Goal: Find contact information: Find contact information

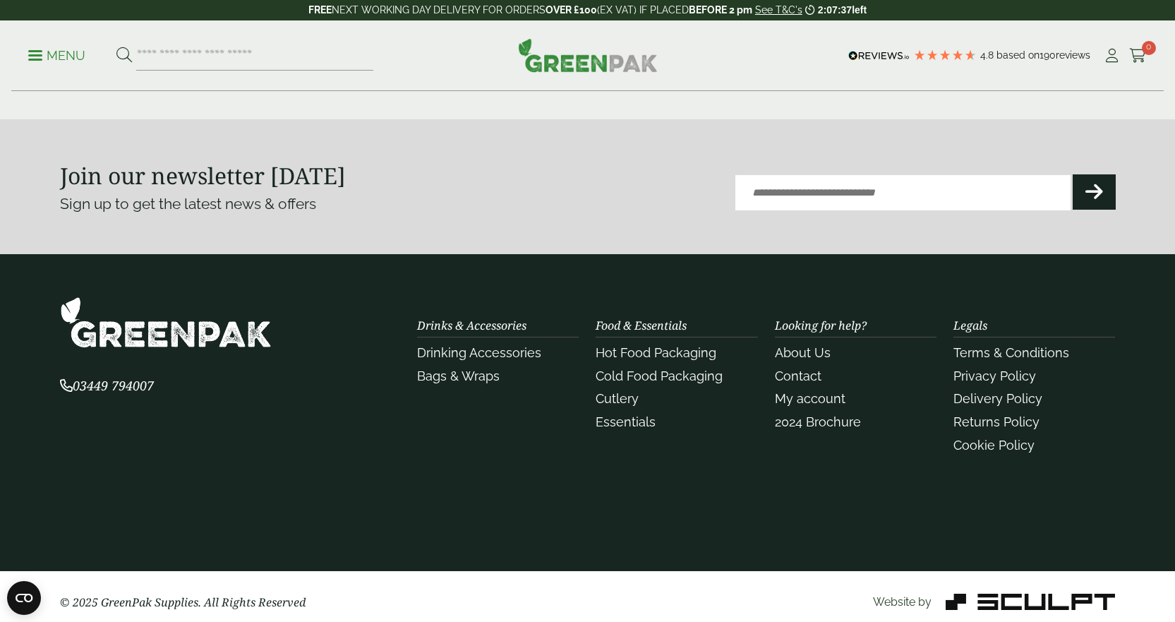
scroll to position [3207, 0]
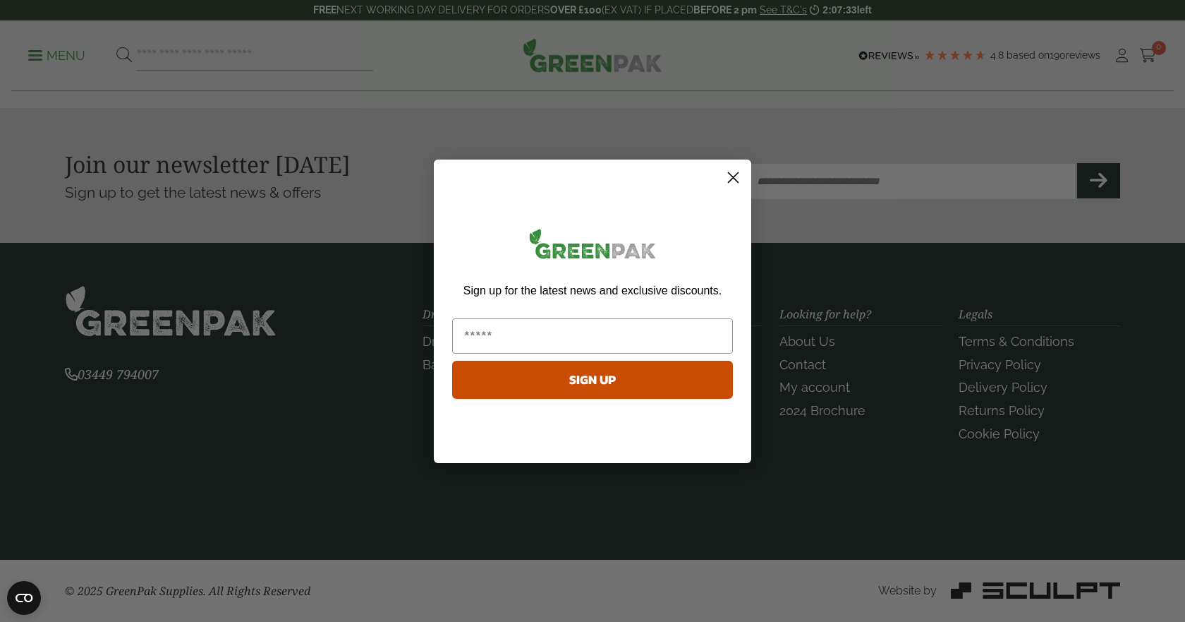
click at [734, 177] on icon "Close dialog" at bounding box center [734, 177] width 10 height 10
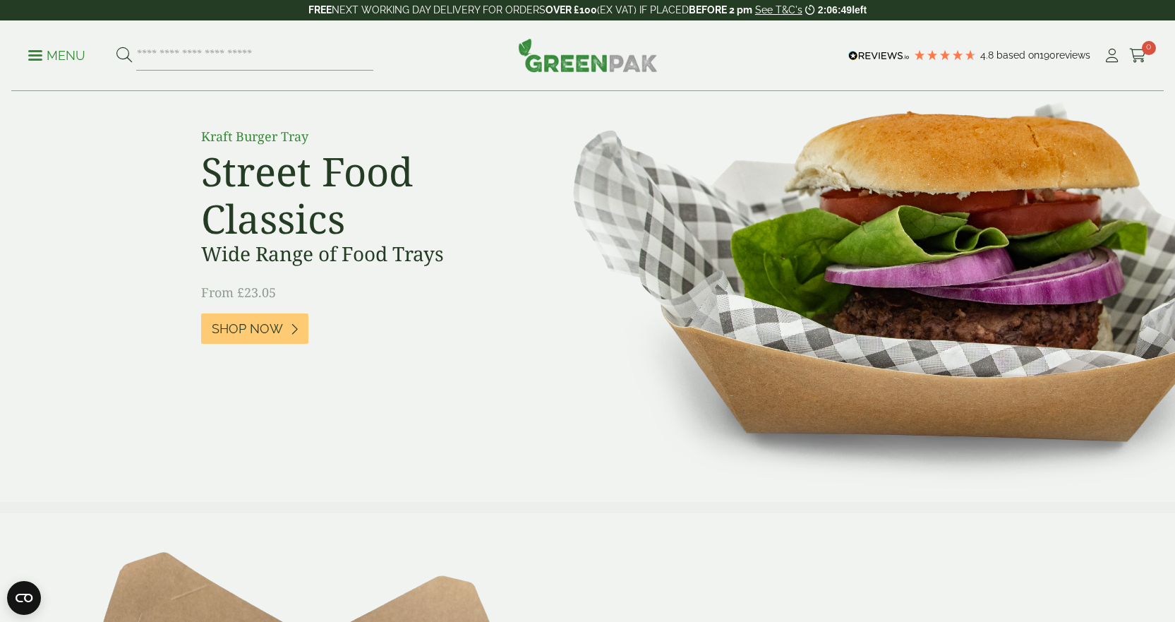
scroll to position [0, 0]
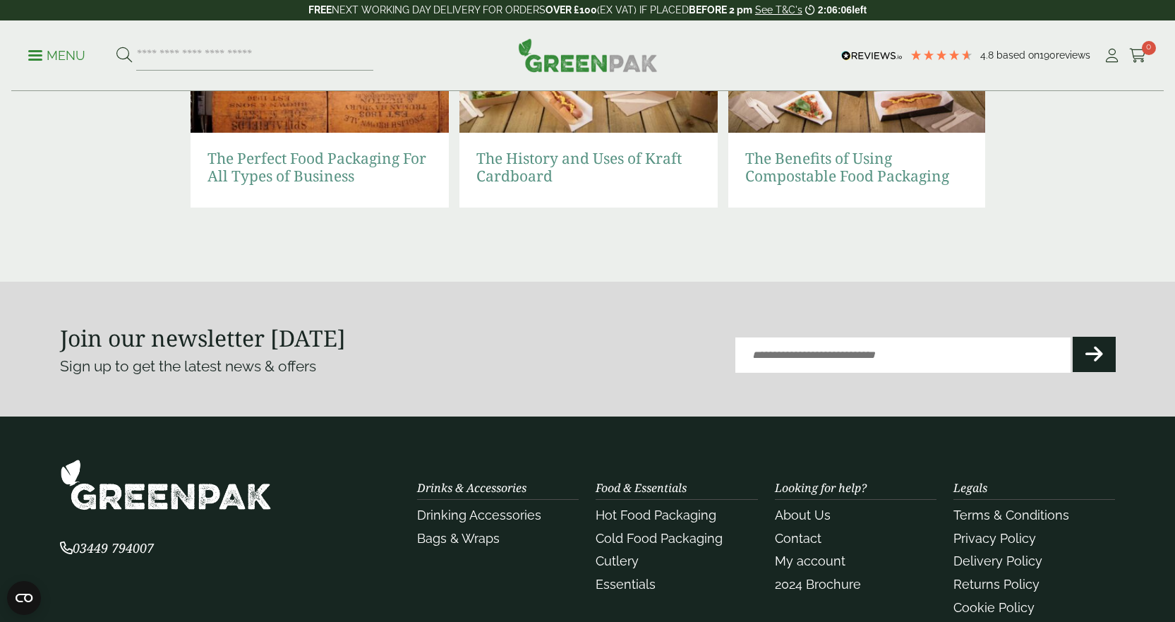
scroll to position [3207, 0]
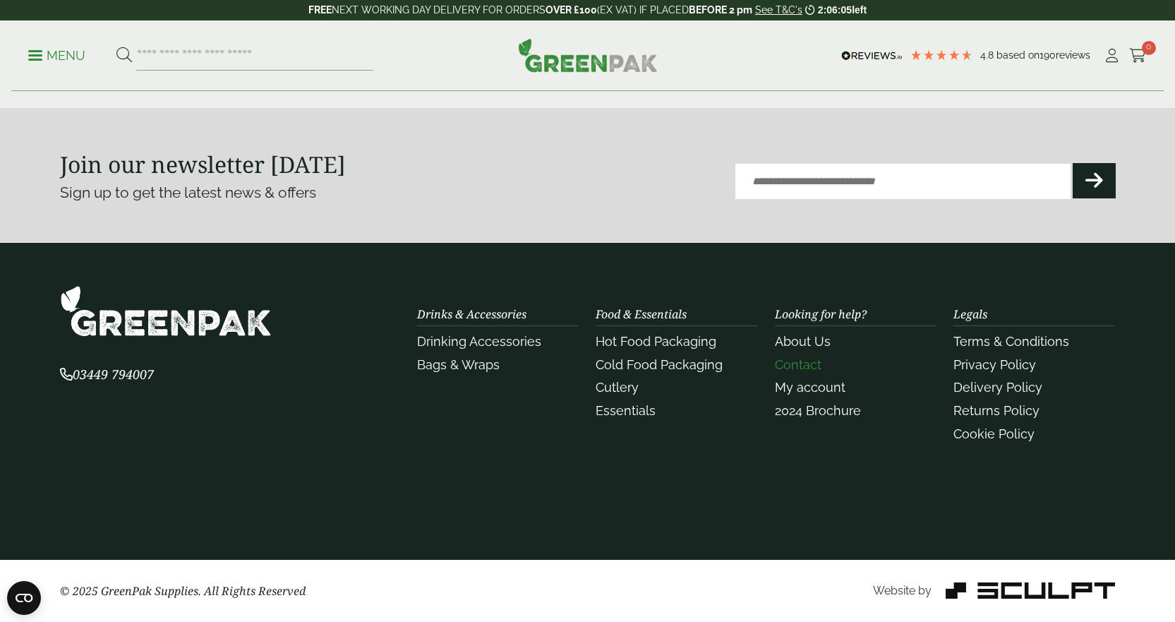
click at [794, 363] on link "Contact" at bounding box center [798, 364] width 47 height 15
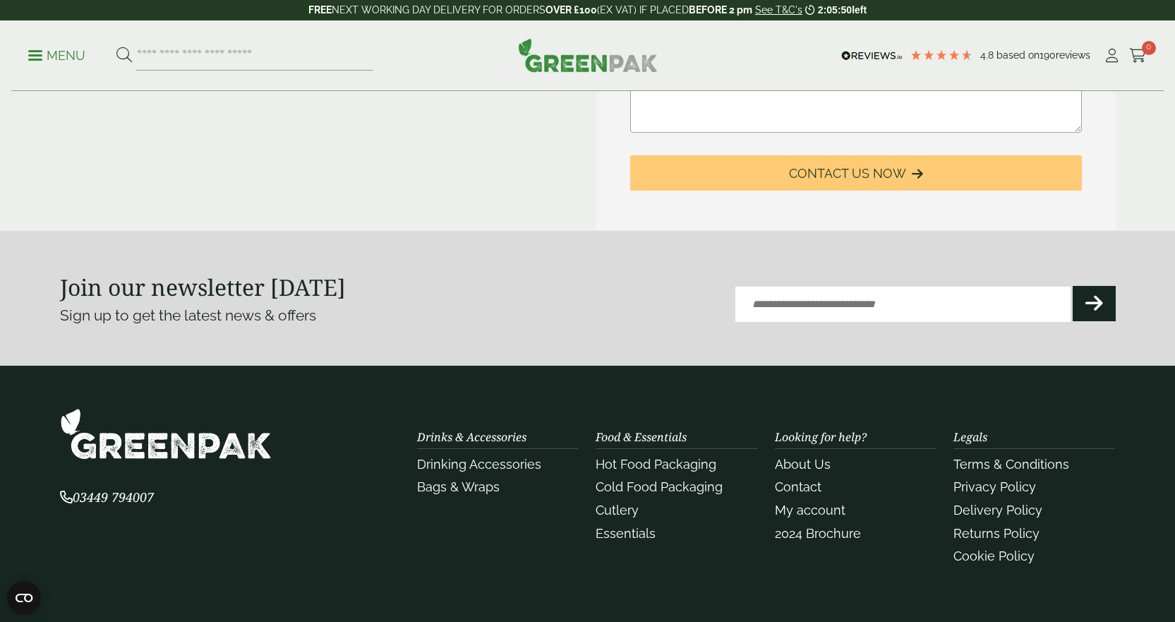
scroll to position [635, 0]
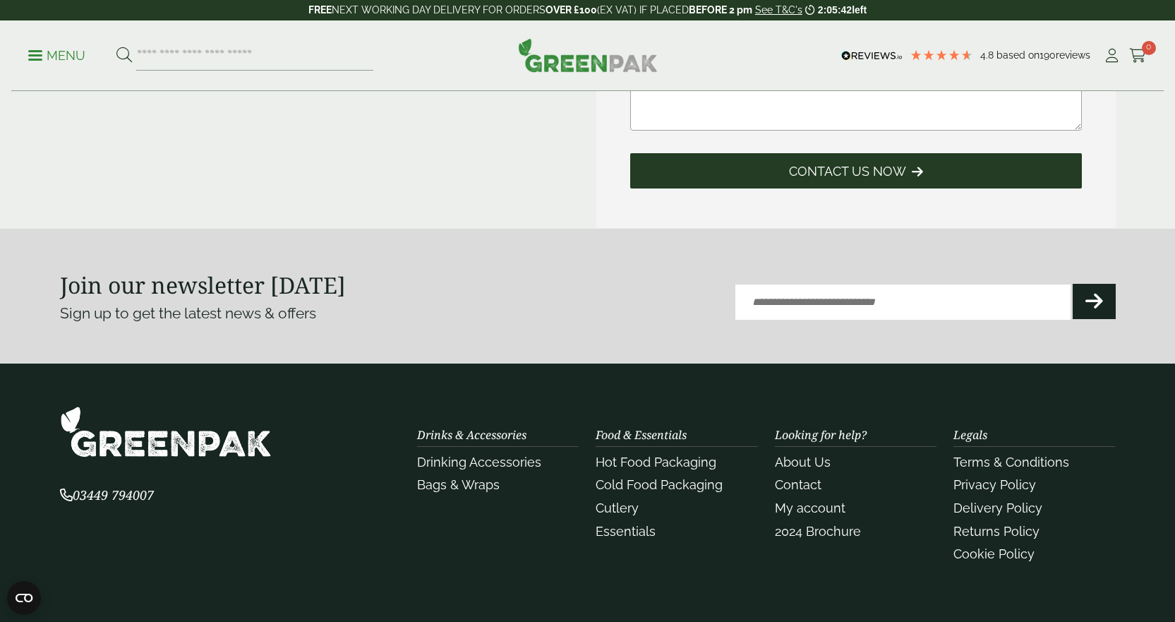
click at [853, 176] on span "Contact Us Now" at bounding box center [847, 172] width 117 height 16
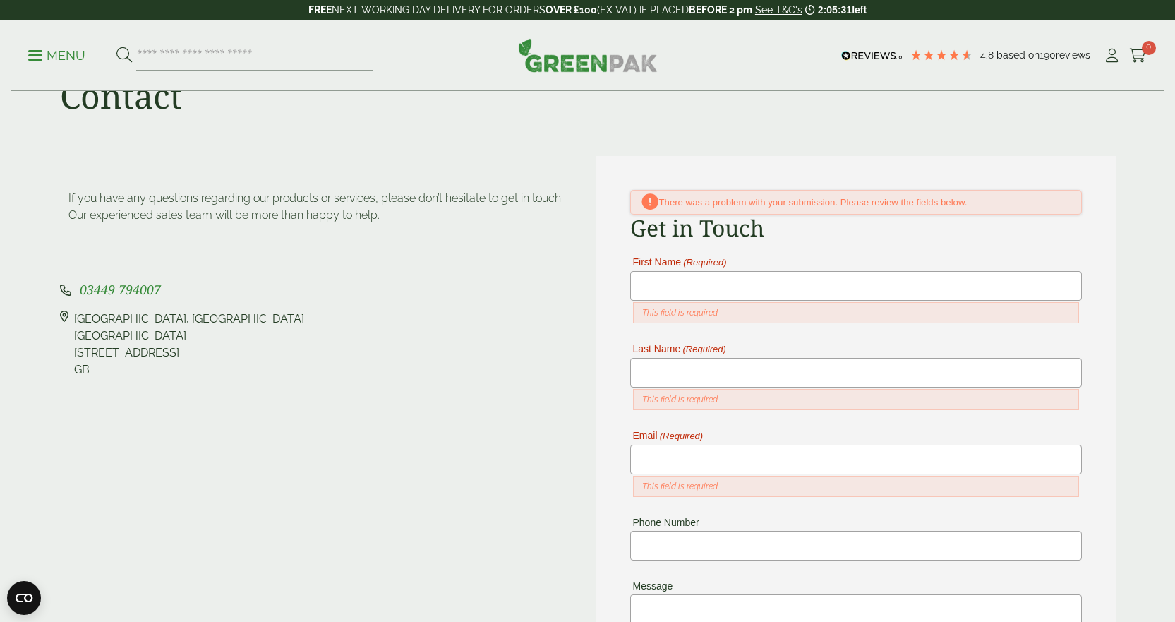
scroll to position [0, 0]
